Goal: Navigation & Orientation: Find specific page/section

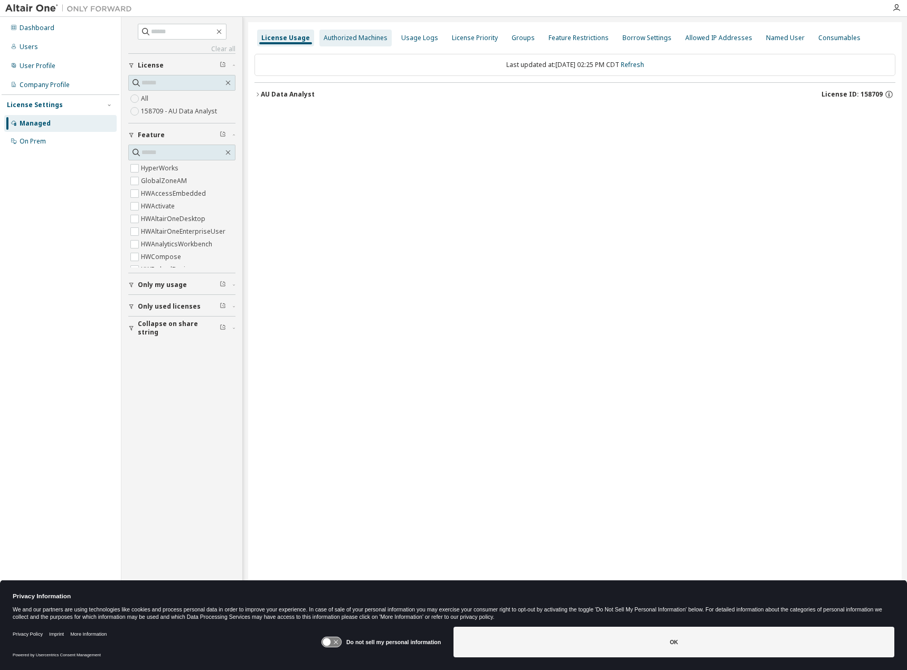
click at [361, 37] on div "Authorized Machines" at bounding box center [356, 38] width 64 height 8
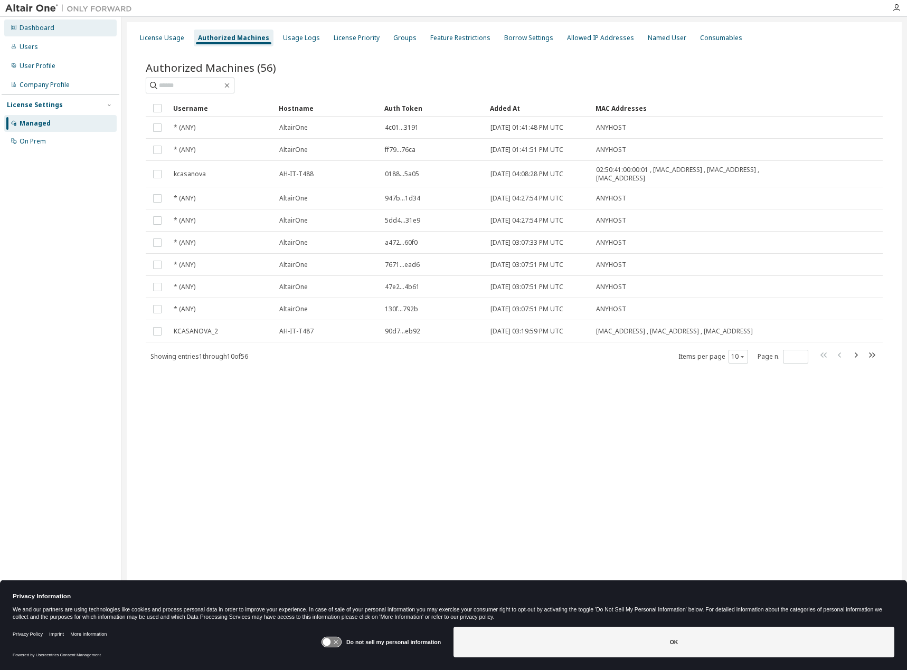
click at [48, 28] on div "Dashboard" at bounding box center [37, 28] width 35 height 8
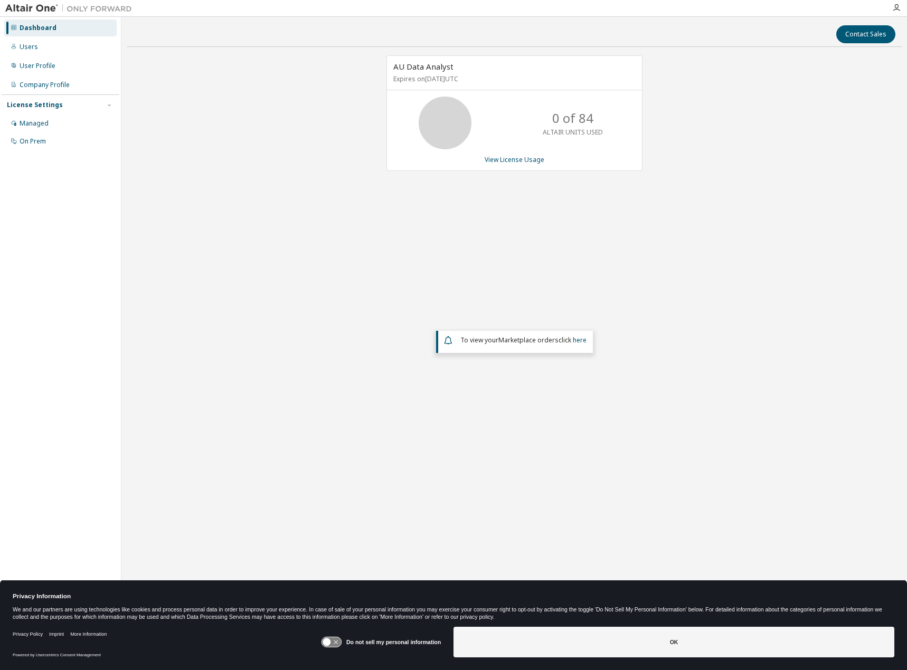
click at [344, 302] on div "AU Data Analyst Expires on [DATE] UTC 0 of 84 ALTAIR UNITS USED View License Us…" at bounding box center [514, 273] width 775 height 436
click at [35, 124] on div "Managed" at bounding box center [34, 123] width 29 height 8
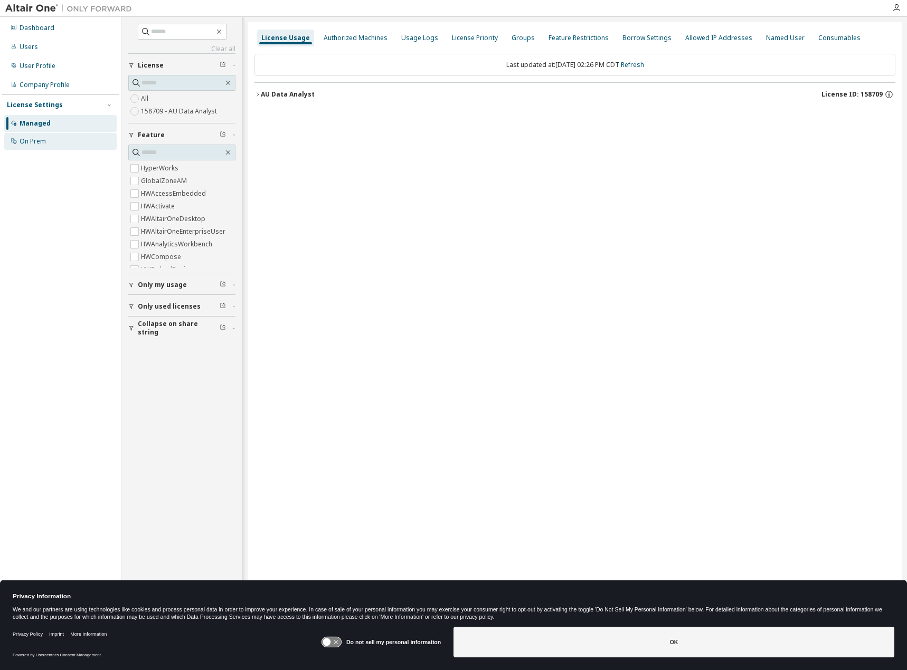
click at [34, 142] on div "On Prem" at bounding box center [33, 141] width 26 height 8
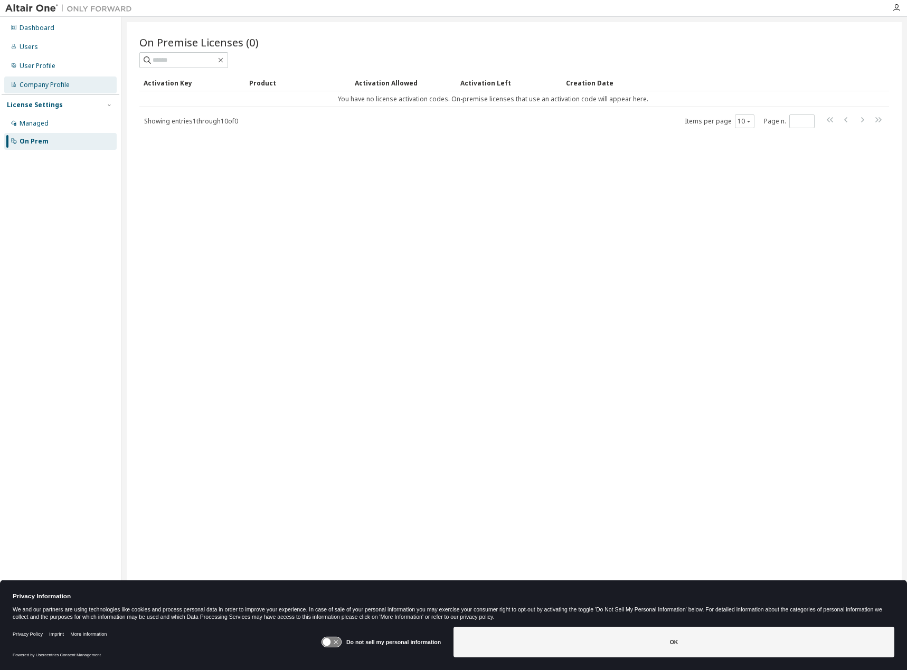
click at [36, 85] on div "Company Profile" at bounding box center [45, 85] width 50 height 8
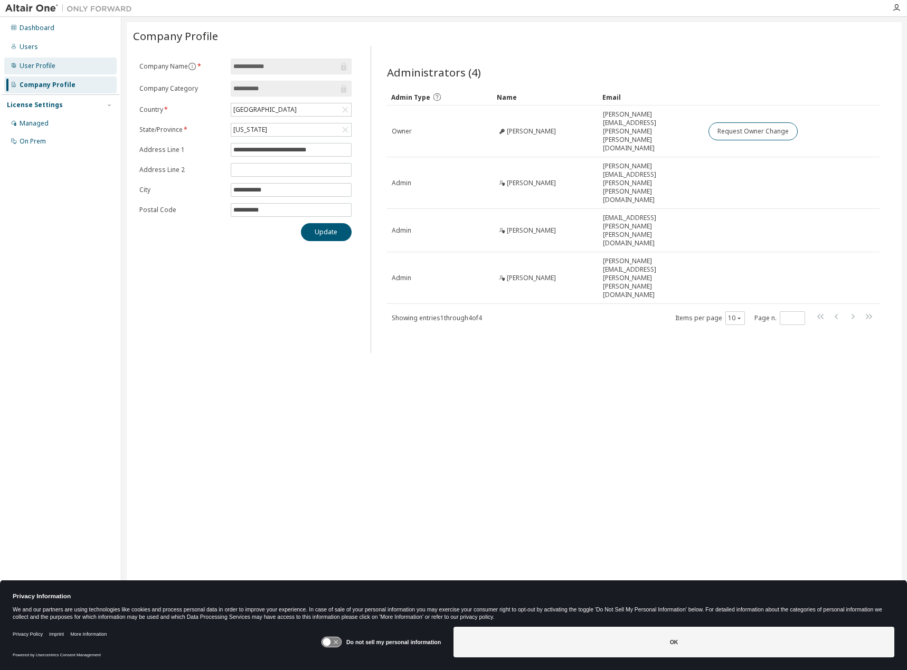
click at [37, 70] on div "User Profile" at bounding box center [60, 66] width 112 height 17
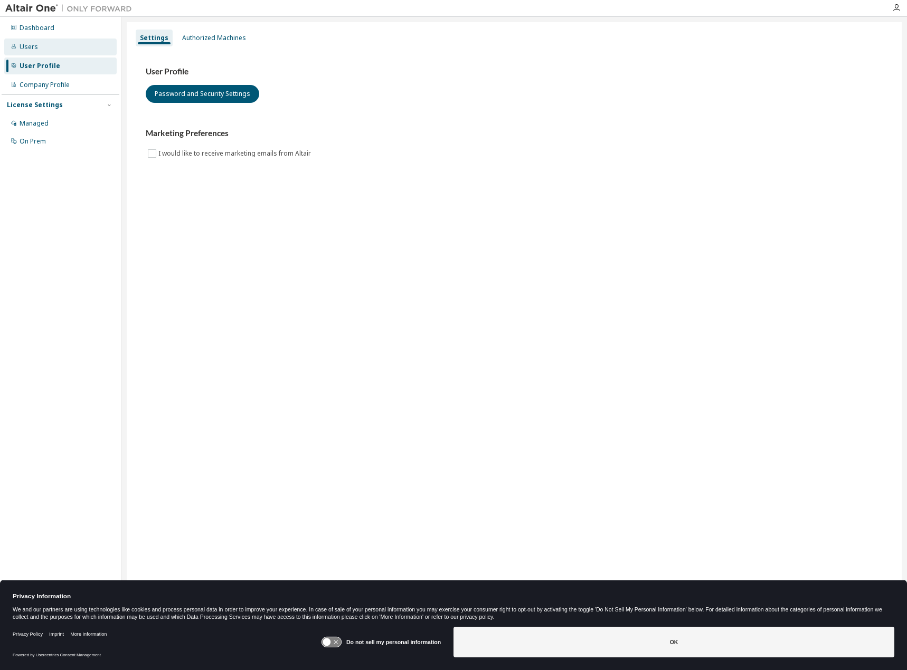
click at [31, 45] on div "Users" at bounding box center [29, 47] width 18 height 8
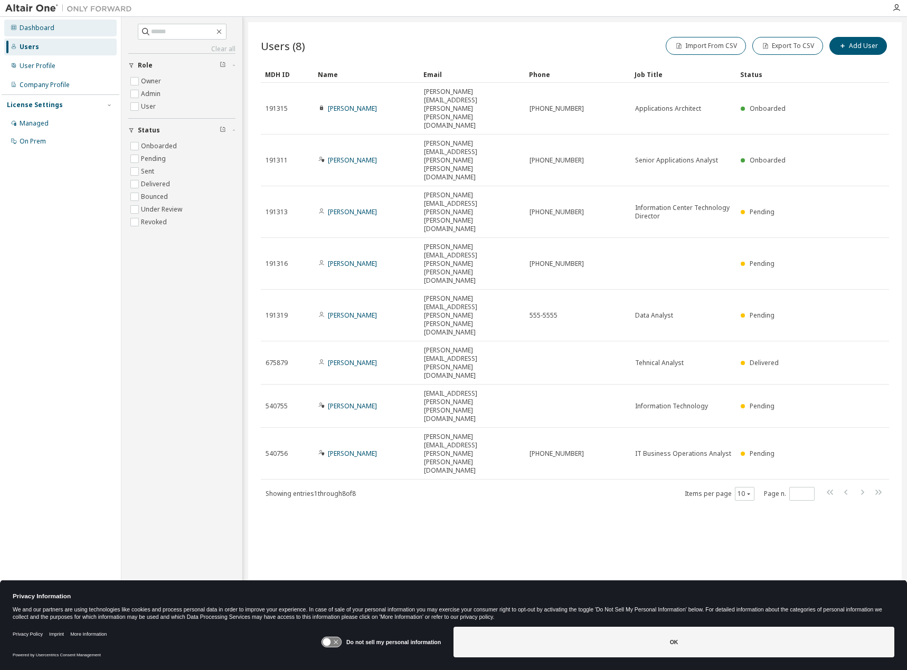
click at [38, 33] on div "Dashboard" at bounding box center [60, 28] width 112 height 17
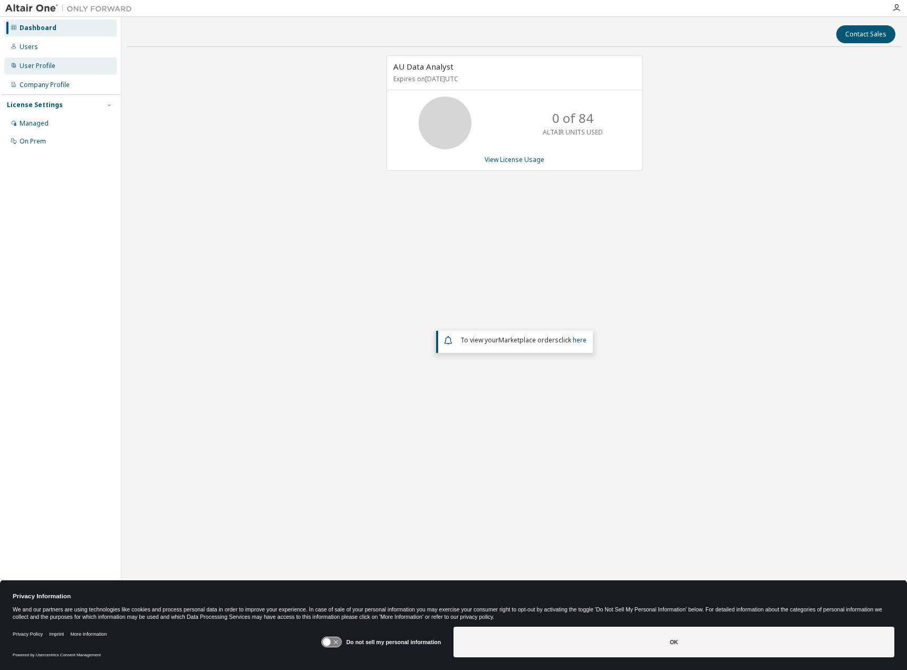
click at [39, 68] on div "User Profile" at bounding box center [38, 66] width 36 height 8
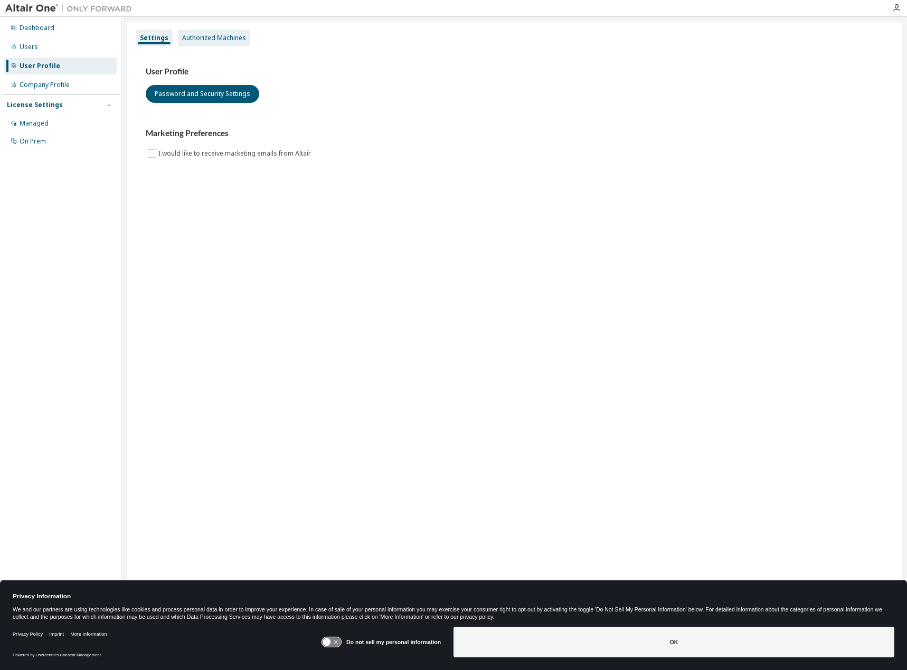
click at [213, 37] on div "Authorized Machines" at bounding box center [214, 38] width 64 height 8
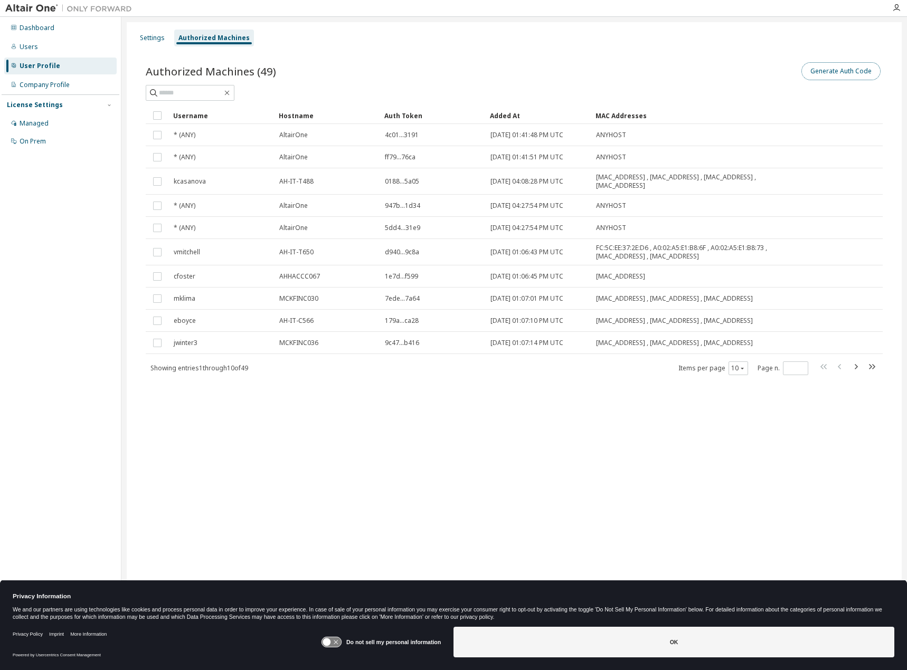
click at [831, 72] on button "Generate Auth Code" at bounding box center [840, 71] width 79 height 18
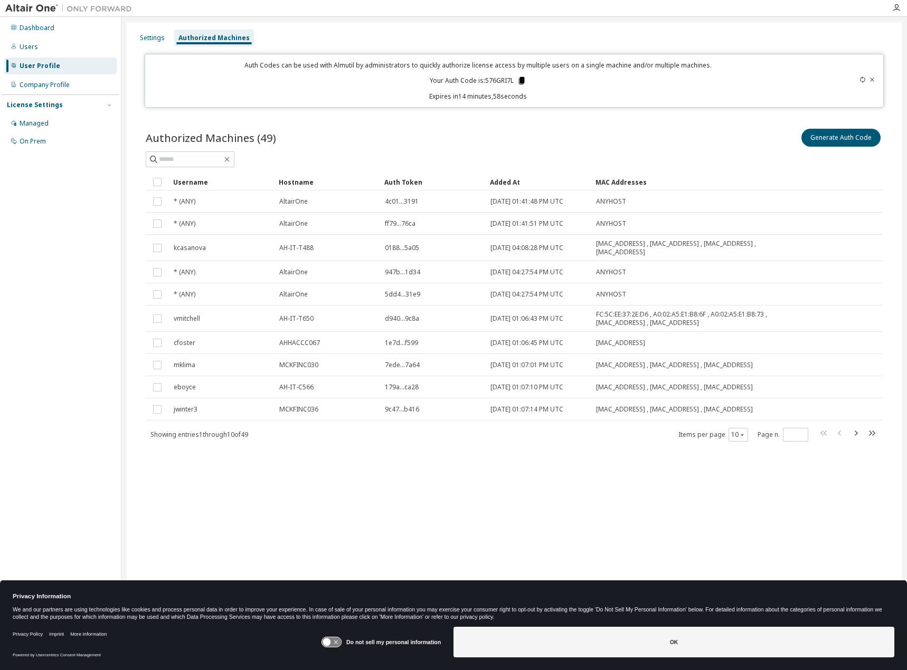
click at [520, 77] on icon at bounding box center [521, 80] width 9 height 9
click at [299, 42] on div "Settings Authorized Machines" at bounding box center [514, 37] width 762 height 19
click at [745, 25] on div "Settings Authorized Machines Auth Codes can be used with Almutil by administrat…" at bounding box center [514, 328] width 775 height 612
